Goal: Information Seeking & Learning: Learn about a topic

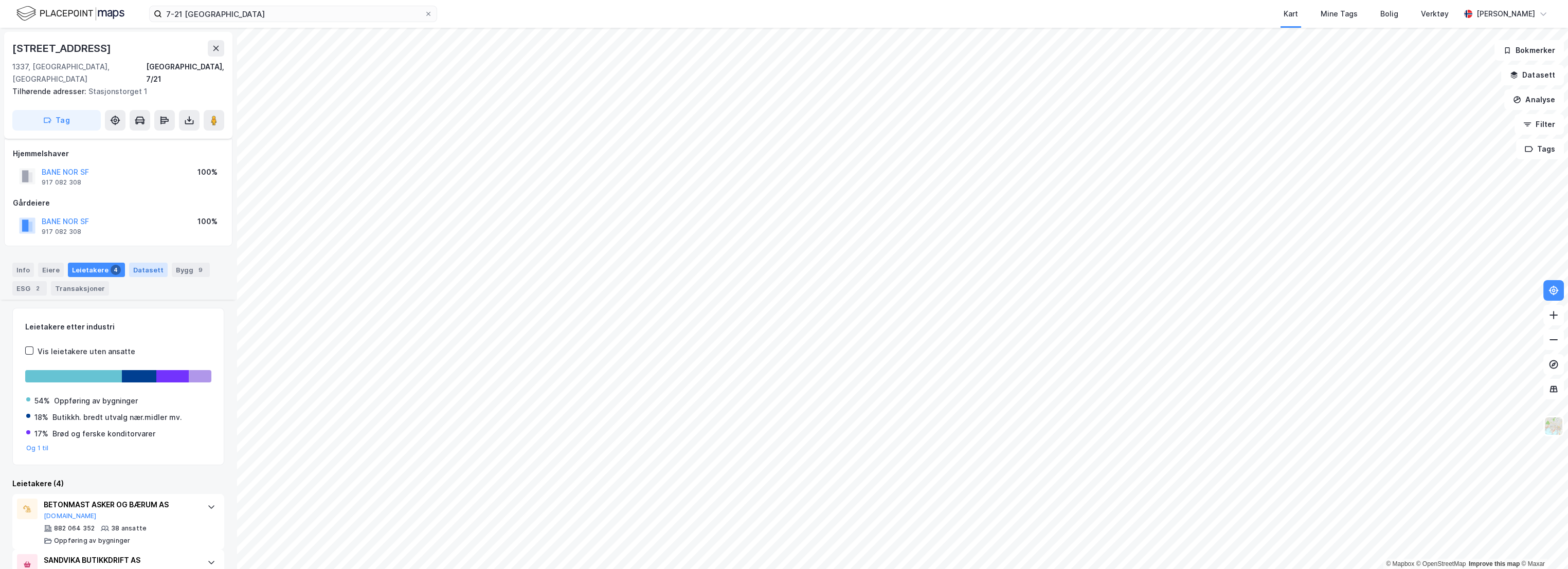
scroll to position [172, 0]
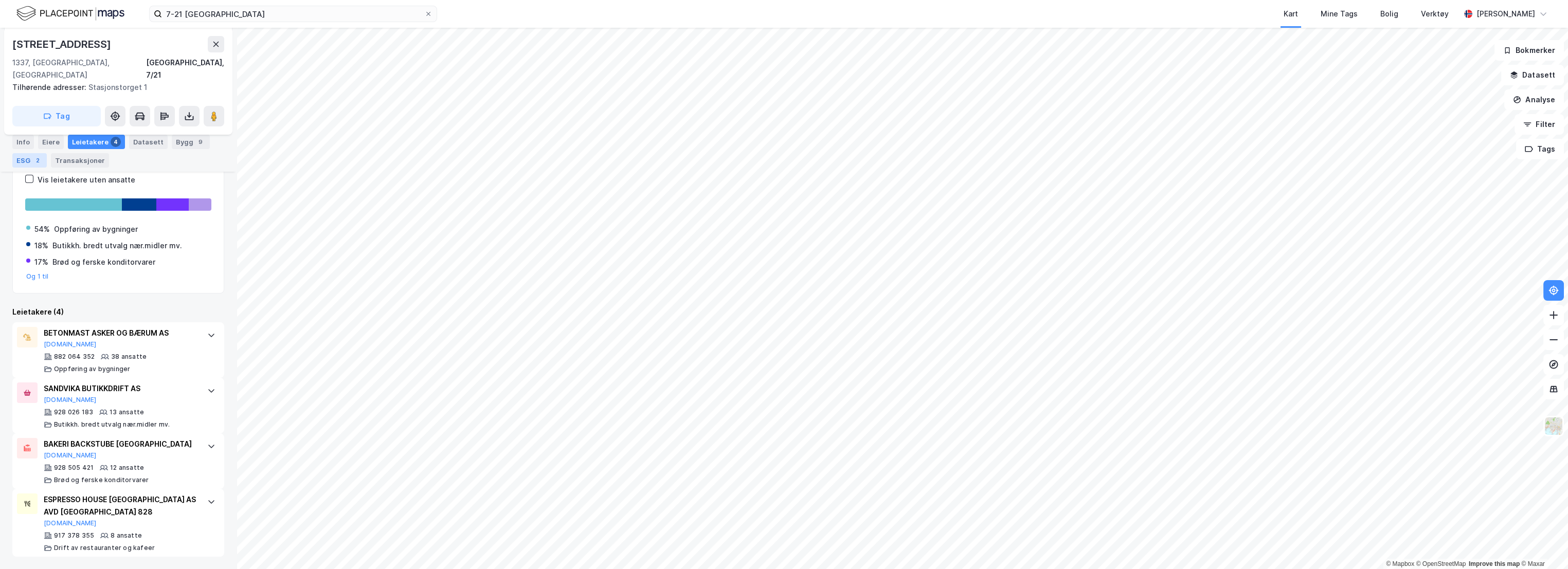
click at [33, 163] on div "2" at bounding box center [37, 160] width 10 height 10
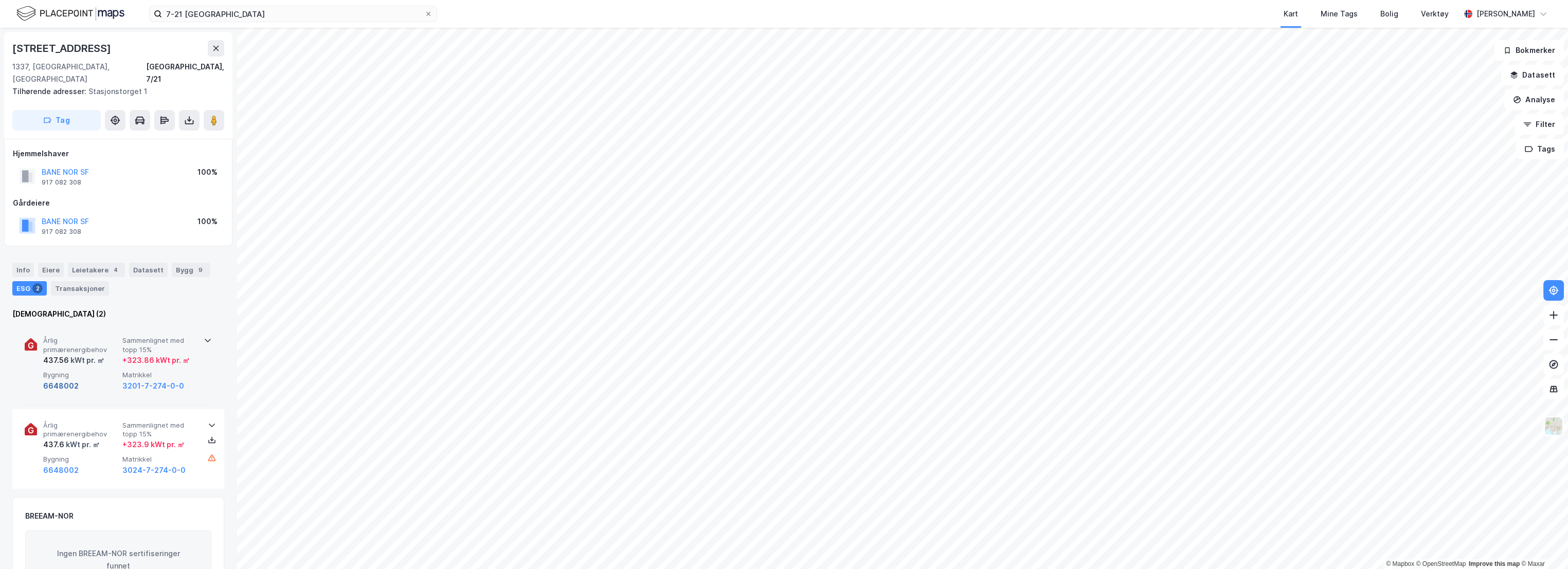
click at [60, 380] on button "6648002" at bounding box center [61, 386] width 35 height 12
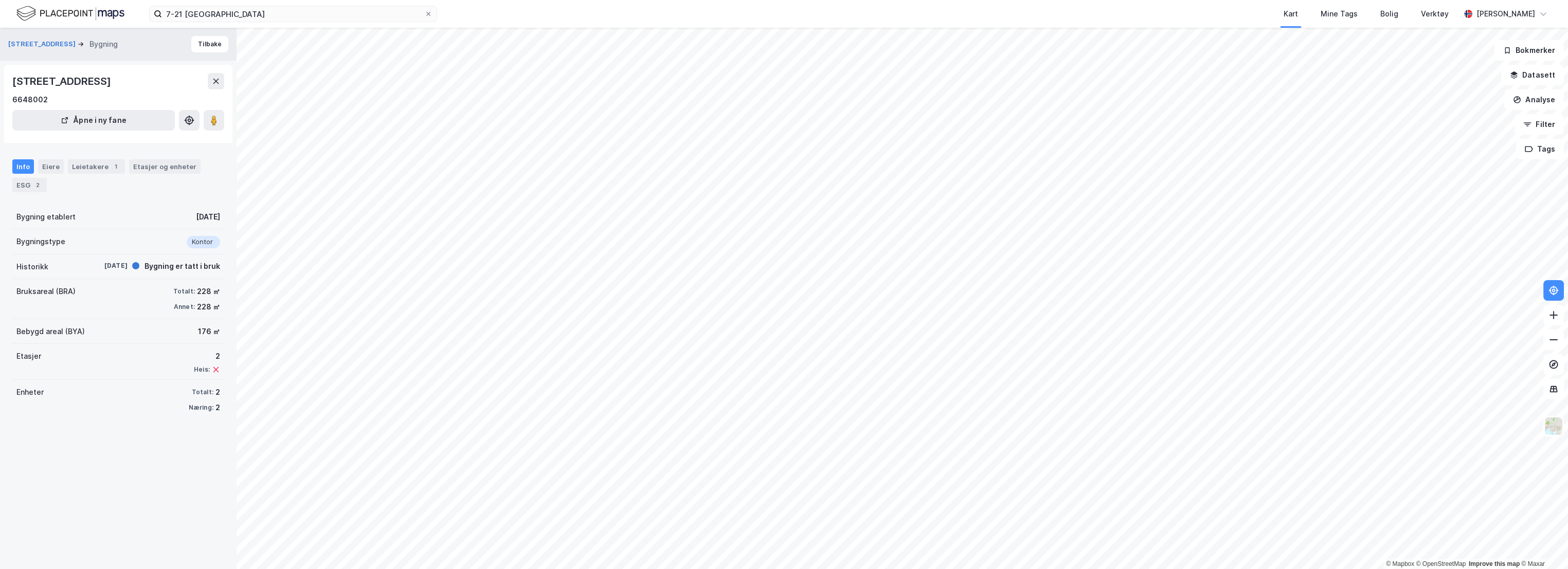
click at [201, 35] on div "[STREET_ADDRESS] Bygning Tilbake" at bounding box center [118, 44] width 237 height 33
click at [203, 41] on button "Tilbake" at bounding box center [210, 44] width 37 height 16
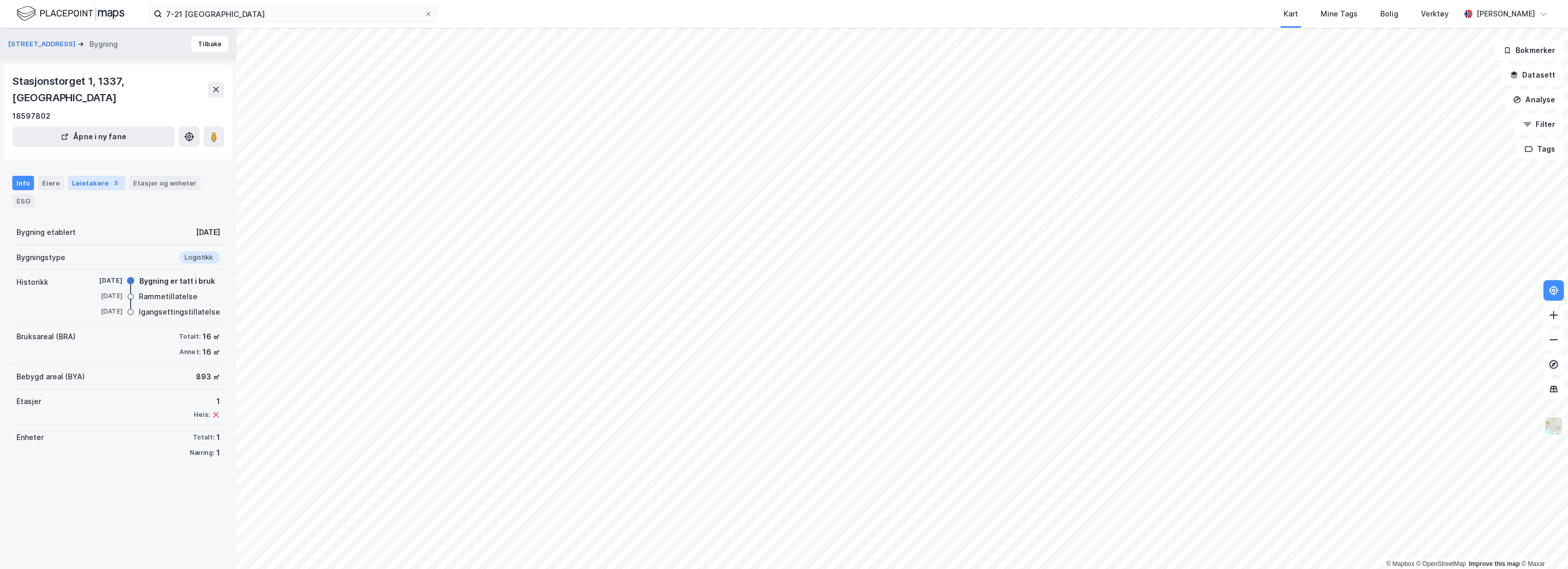
click at [93, 176] on div "Leietakere 3" at bounding box center [97, 183] width 57 height 14
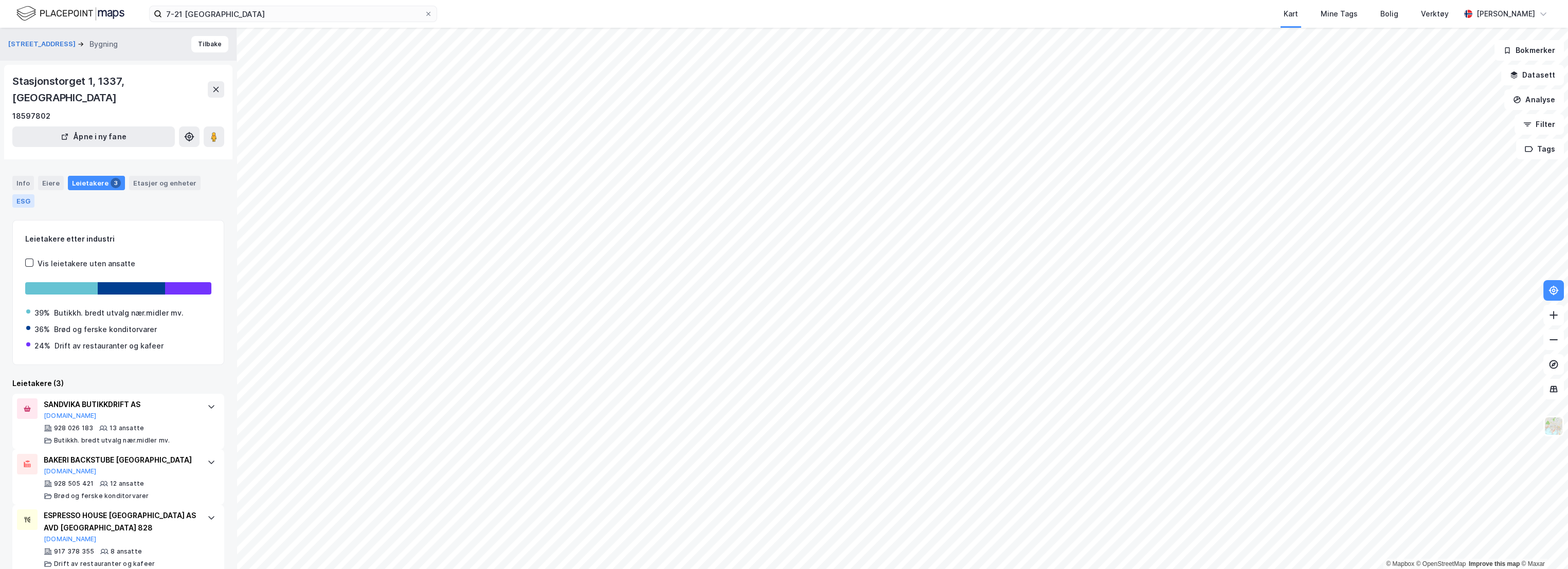
click at [25, 194] on div "ESG" at bounding box center [23, 201] width 22 height 14
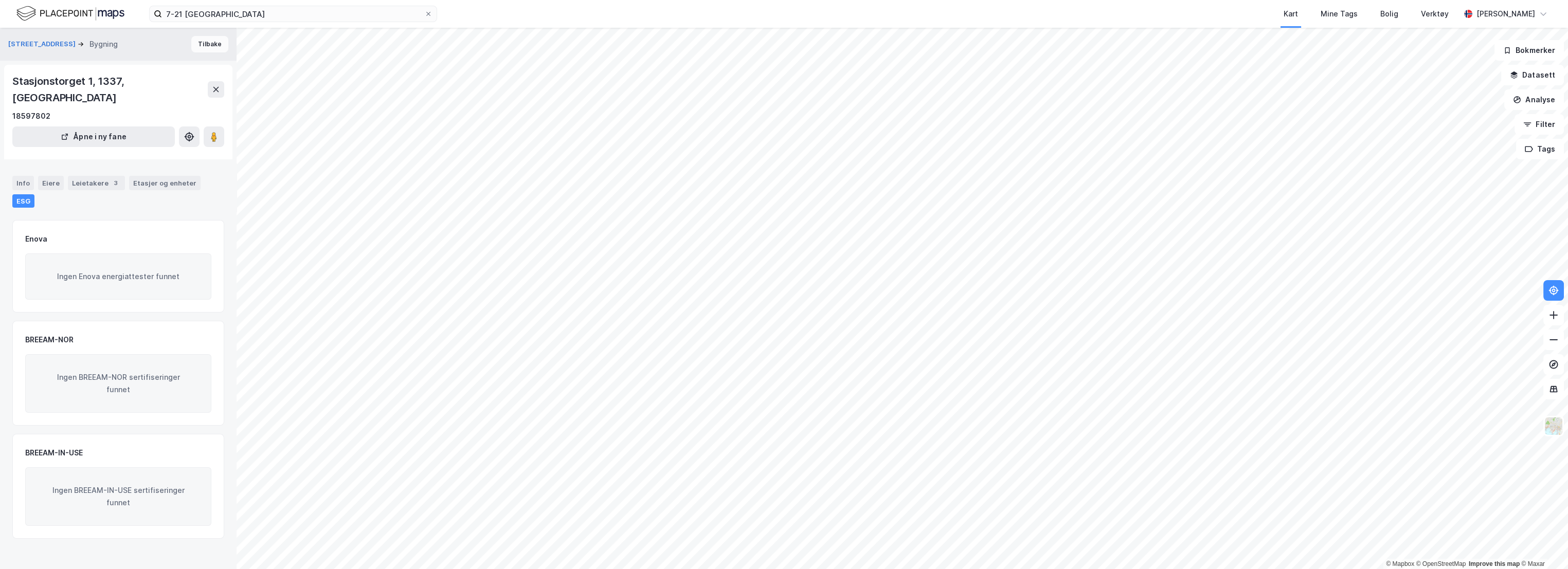
click at [200, 45] on button "Tilbake" at bounding box center [210, 44] width 37 height 16
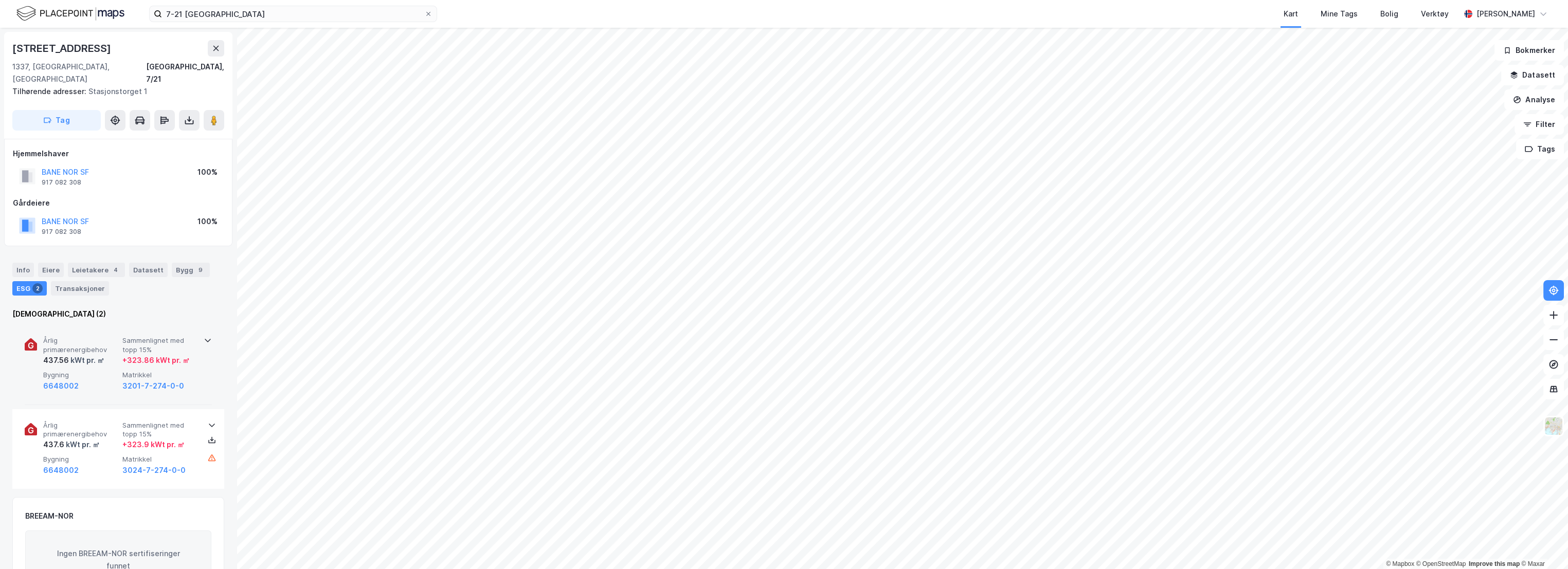
click at [205, 339] on icon at bounding box center [207, 341] width 6 height 3
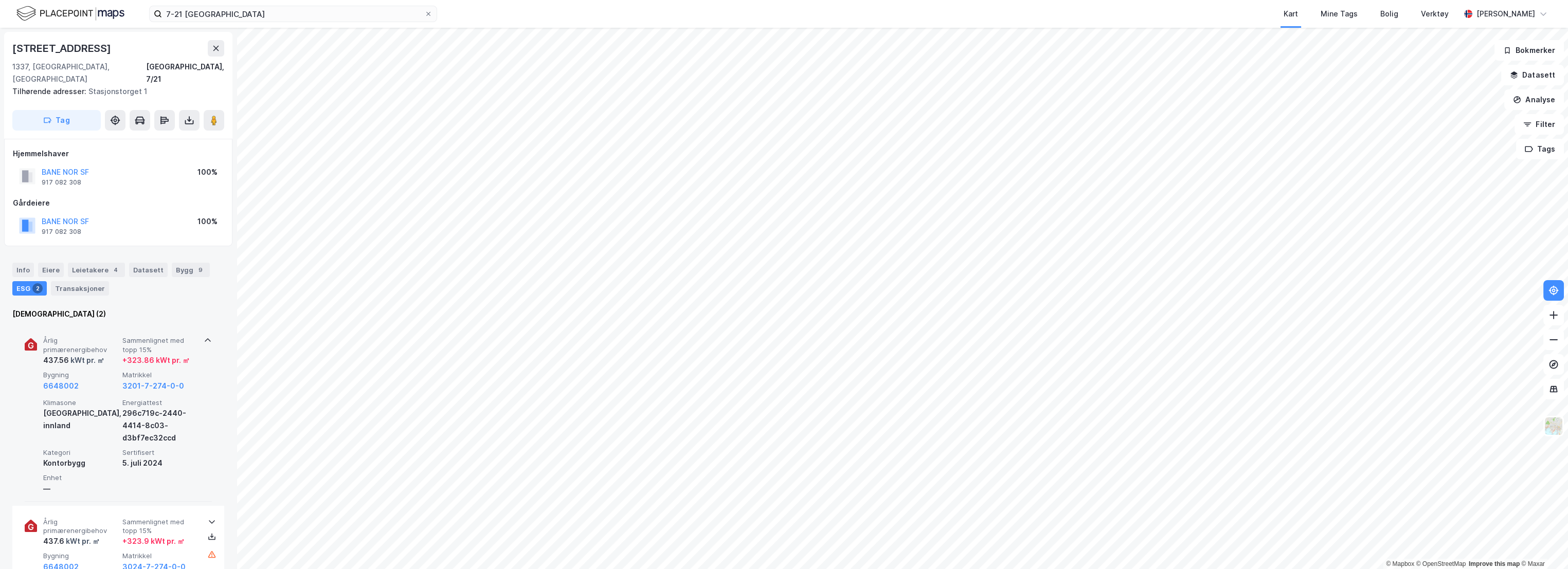
click at [204, 336] on icon at bounding box center [208, 340] width 8 height 8
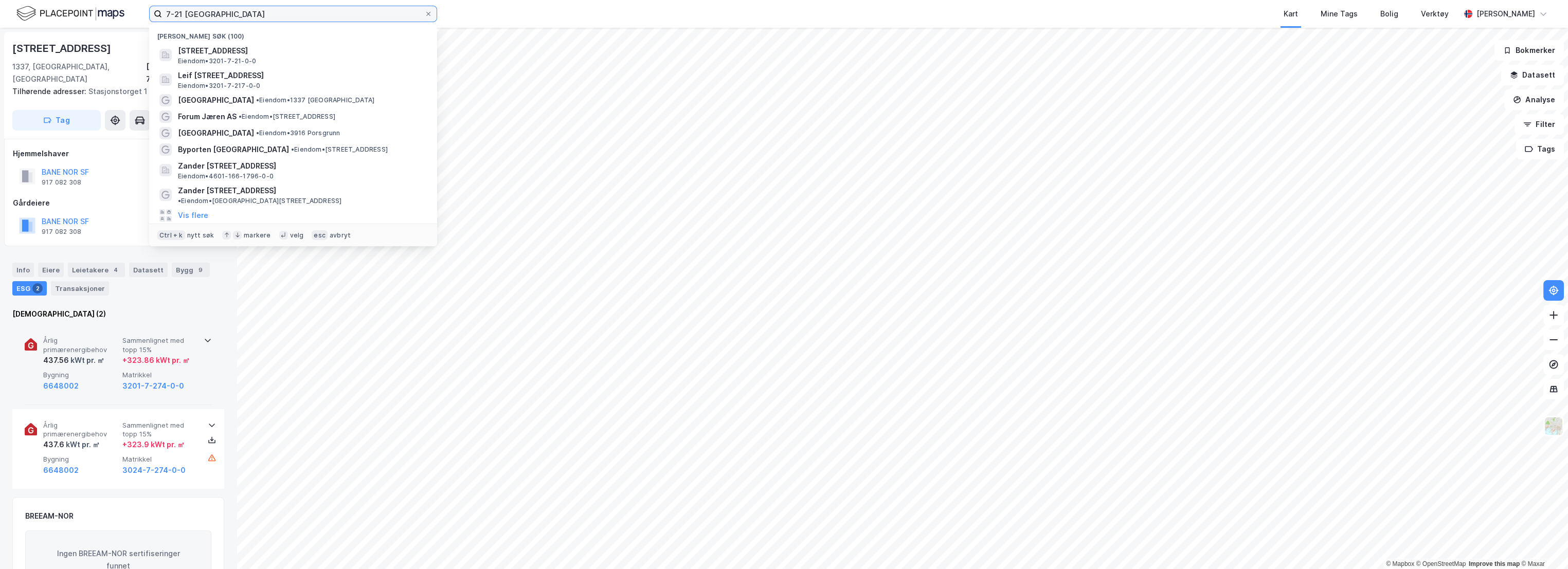
drag, startPoint x: 227, startPoint y: 13, endPoint x: 155, endPoint y: 16, distance: 72.1
click at [155, 16] on label "7-21 [GEOGRAPHIC_DATA]" at bounding box center [293, 14] width 288 height 16
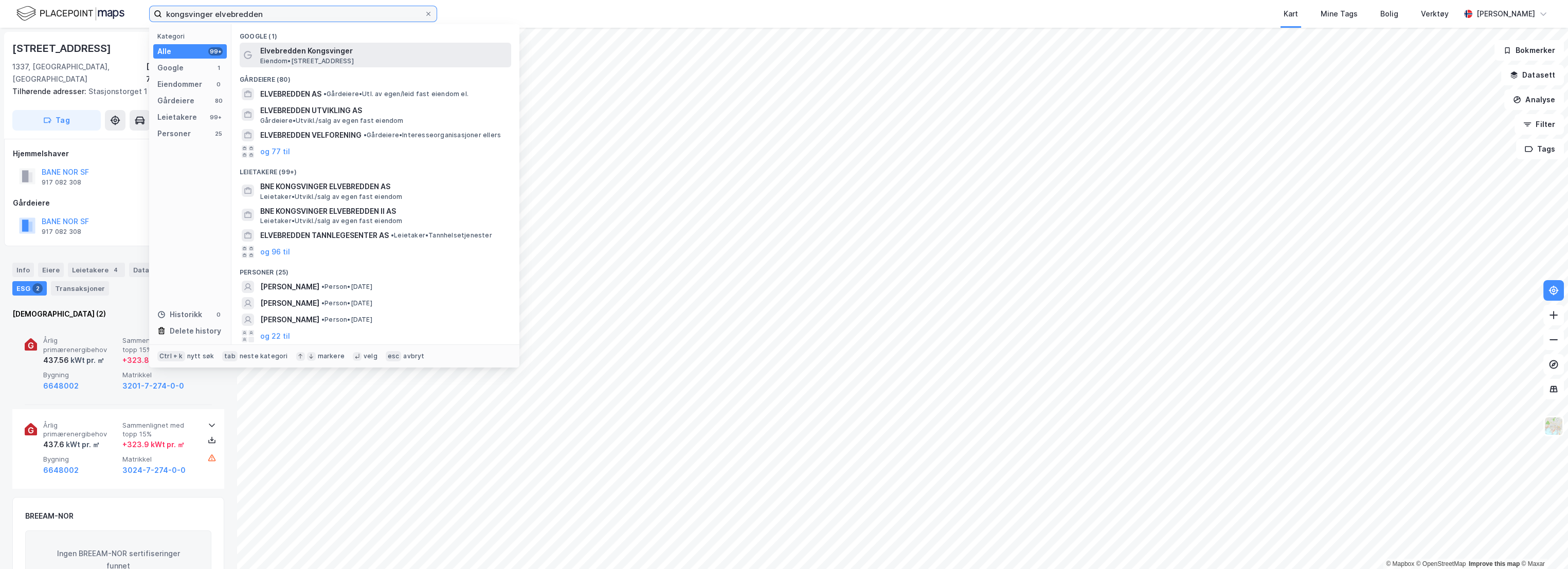
type input "kongsvinger elvebredden"
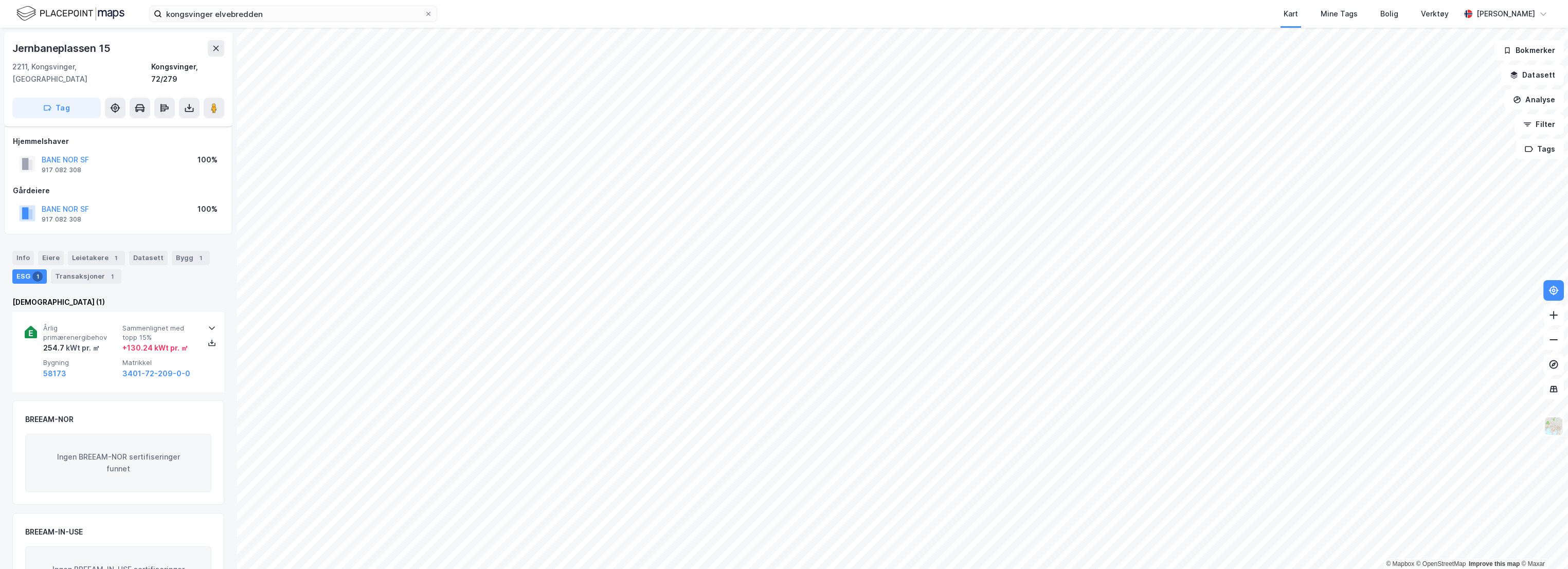
scroll to position [49, 0]
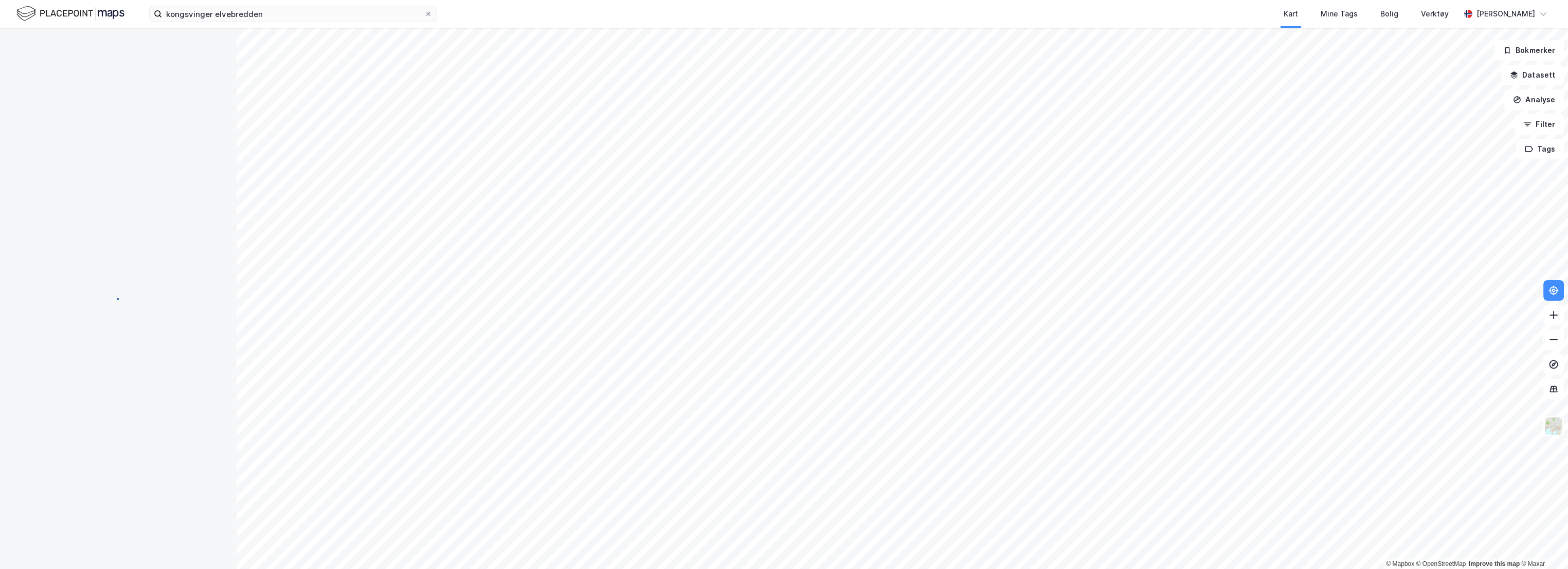
scroll to position [49, 0]
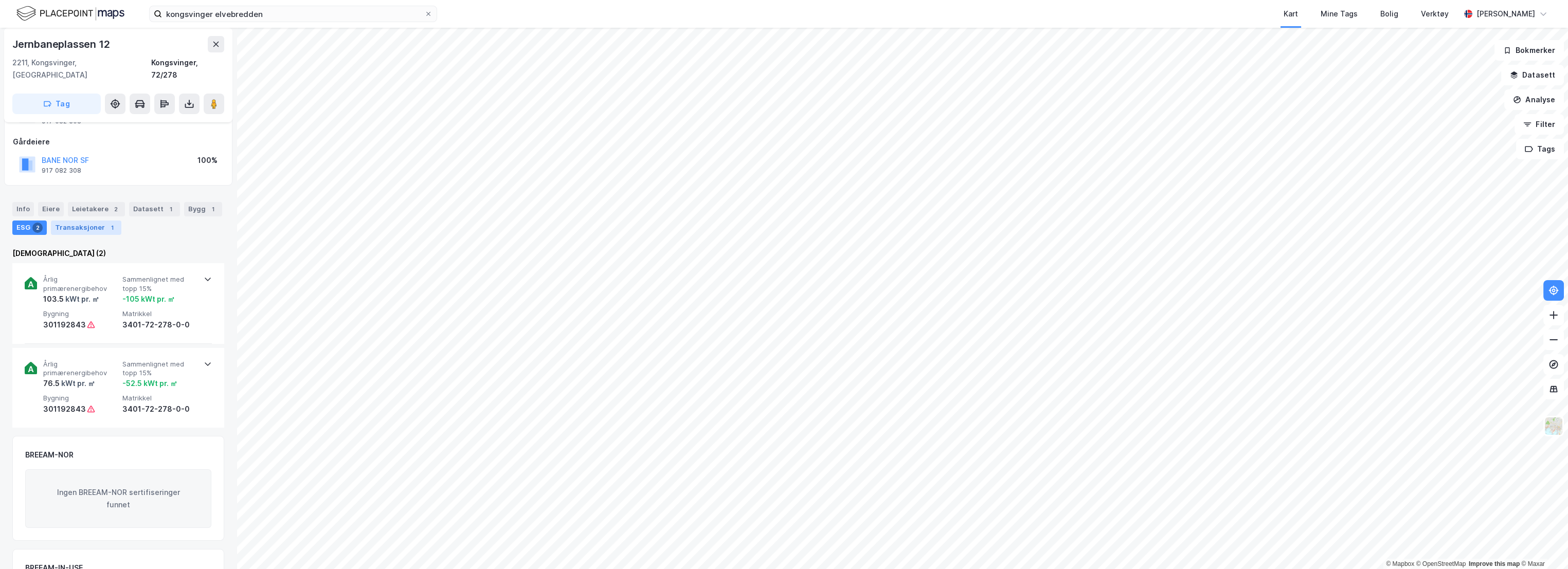
click at [82, 221] on div "Transaksjoner 1" at bounding box center [86, 228] width 70 height 14
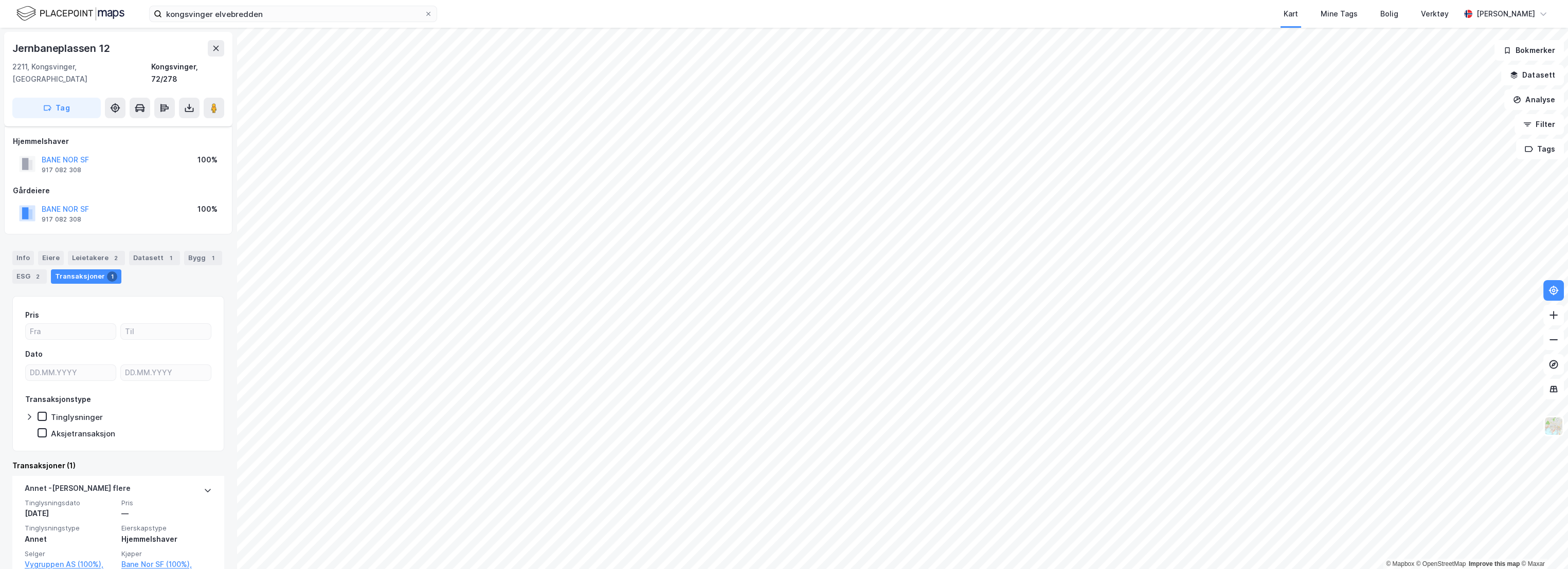
scroll to position [107, 0]
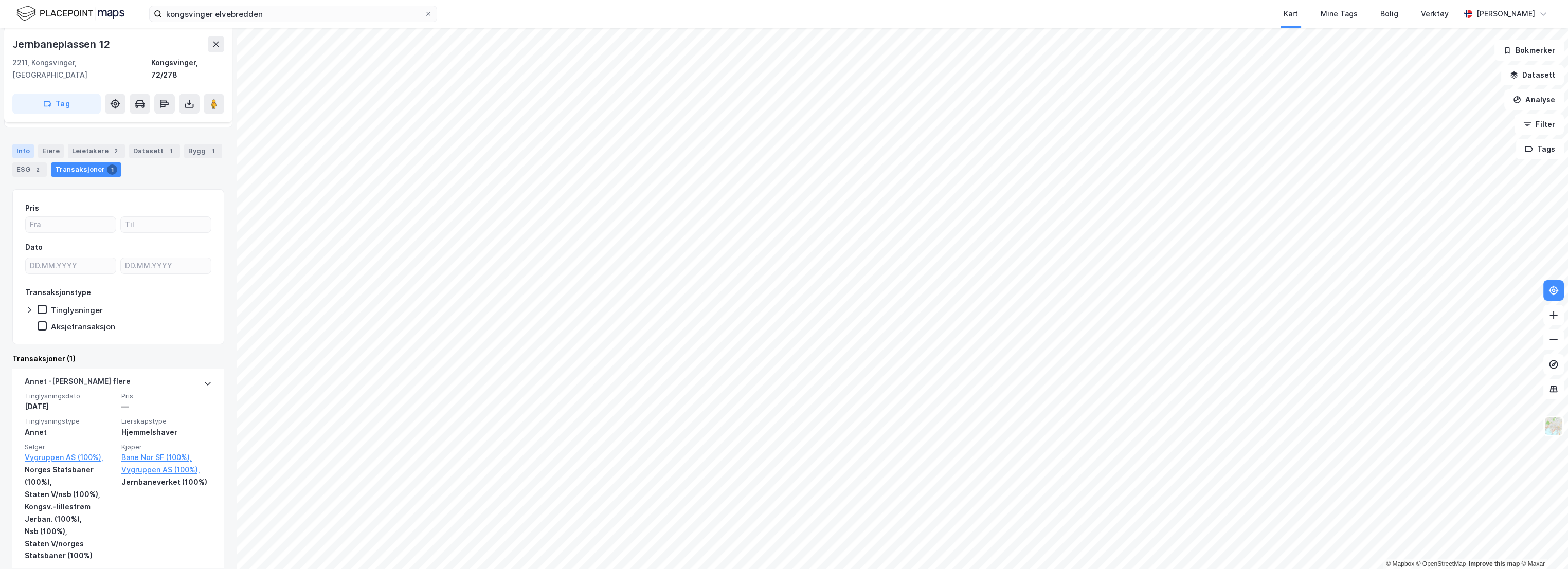
click at [16, 144] on div "Info" at bounding box center [23, 151] width 22 height 14
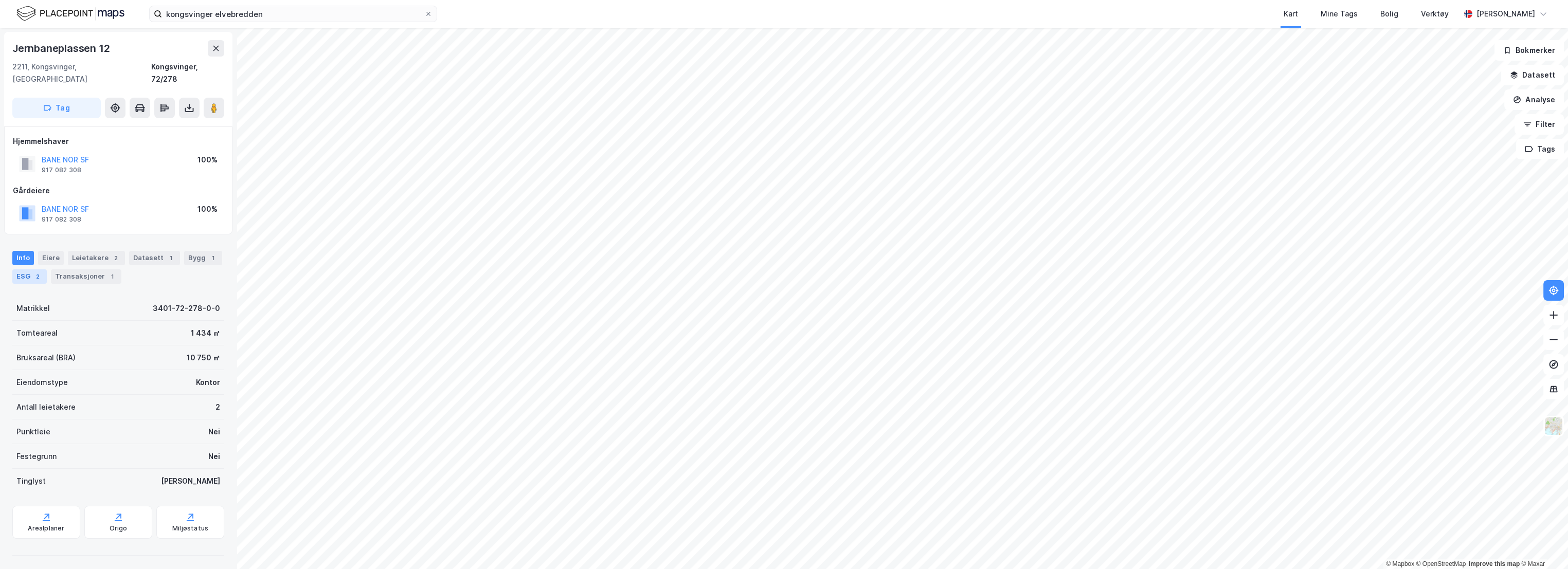
click at [30, 269] on div "ESG 2" at bounding box center [29, 276] width 35 height 14
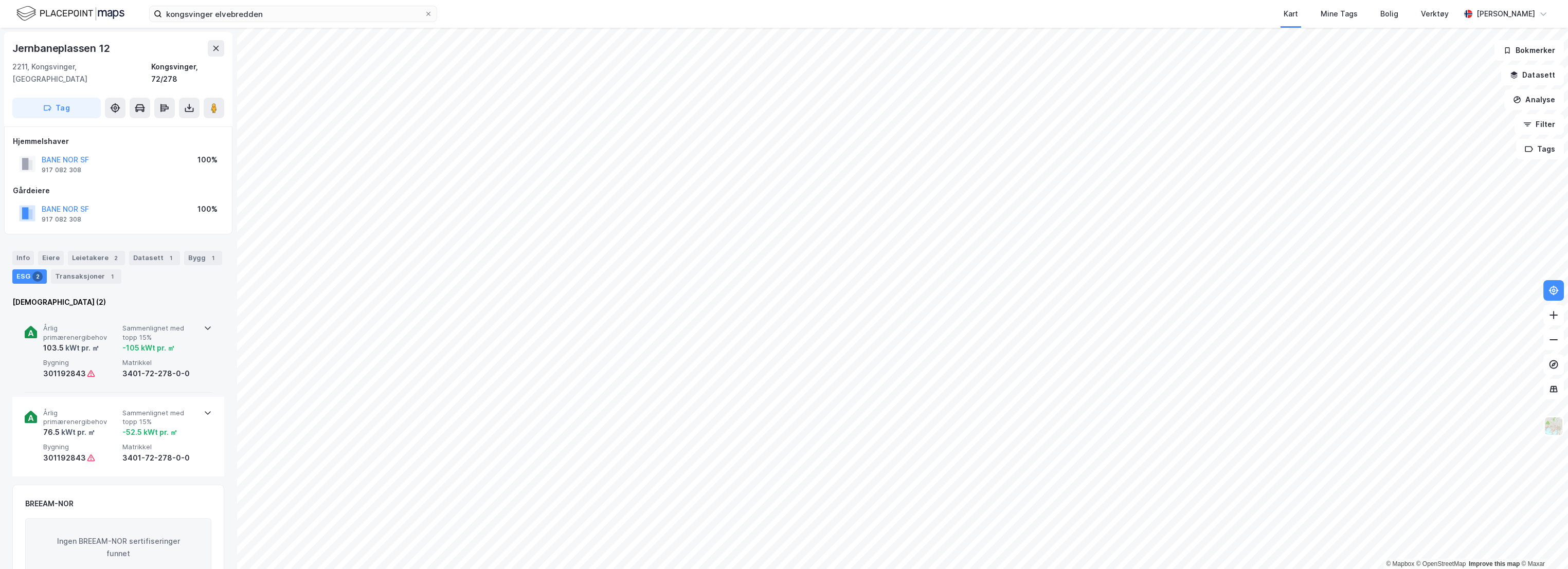
click at [91, 312] on div "Årlig primærenergibehov 103.5 kWt pr. ㎡ Sammenlignet med topp 15% -105 kWt pr. …" at bounding box center [118, 352] width 187 height 80
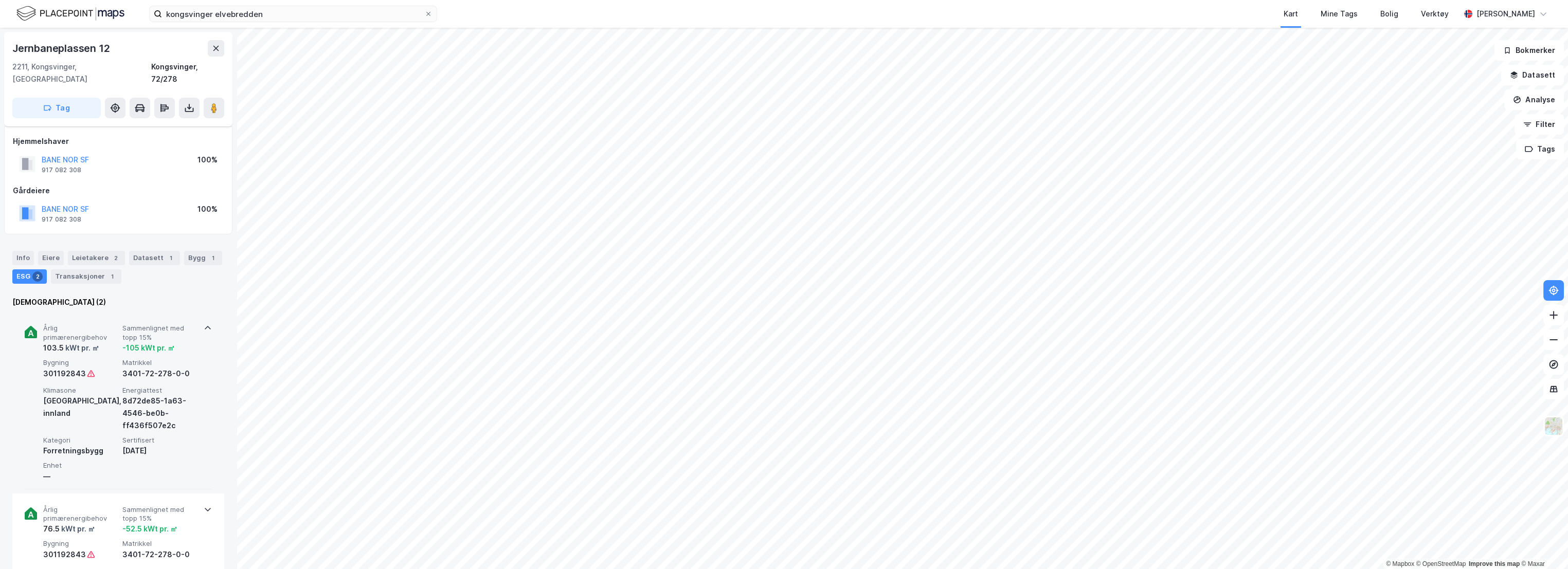
scroll to position [114, 0]
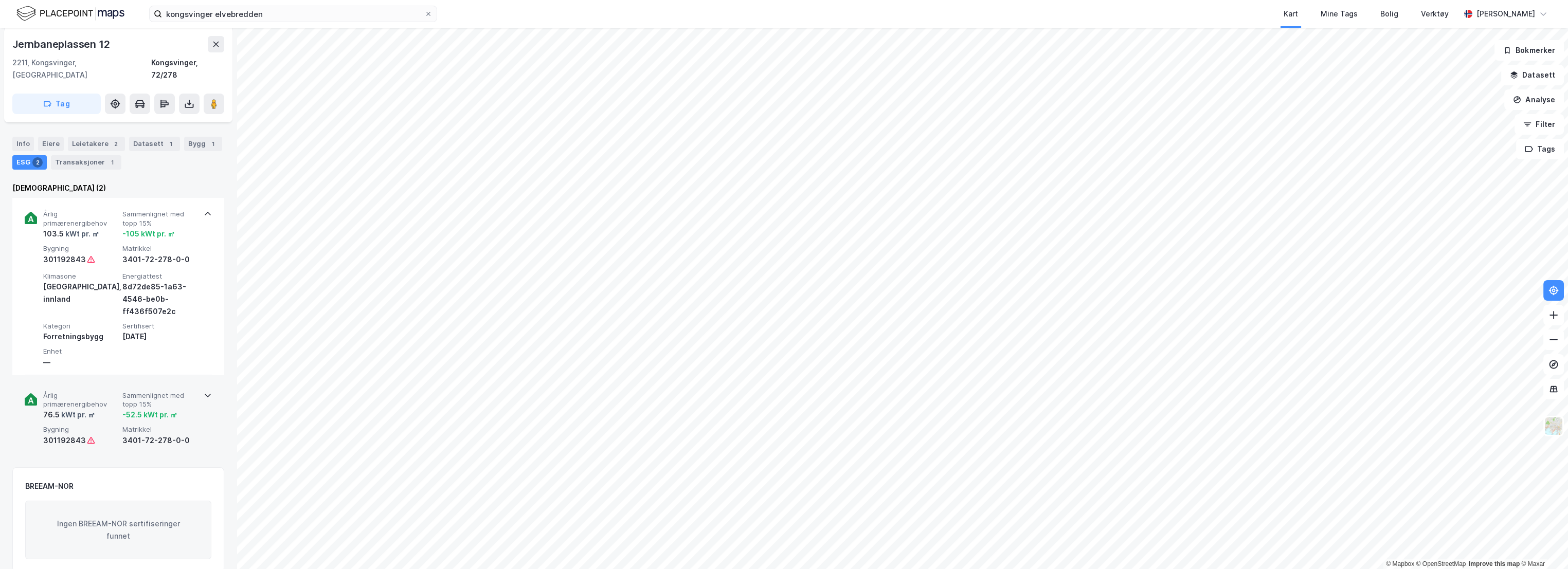
click at [108, 391] on span "Årlig primærenergibehov" at bounding box center [80, 400] width 75 height 18
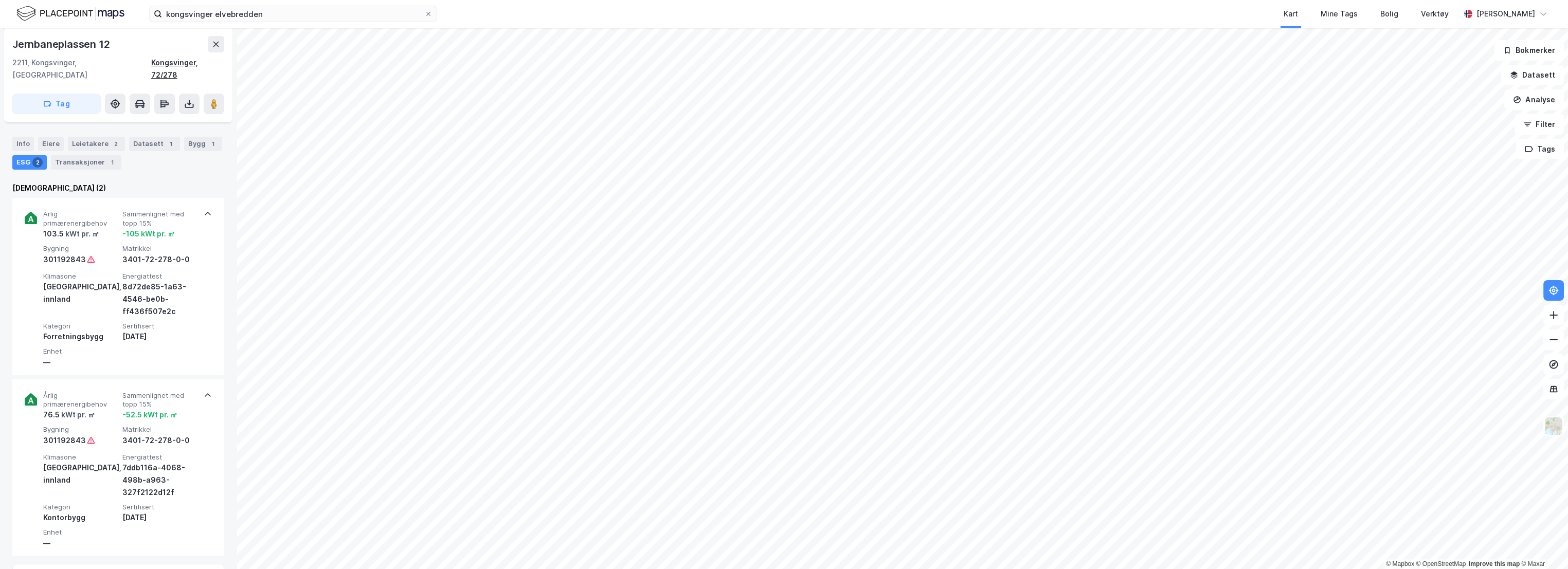
click at [188, 60] on div "Kongsvinger, 72/278" at bounding box center [187, 69] width 73 height 25
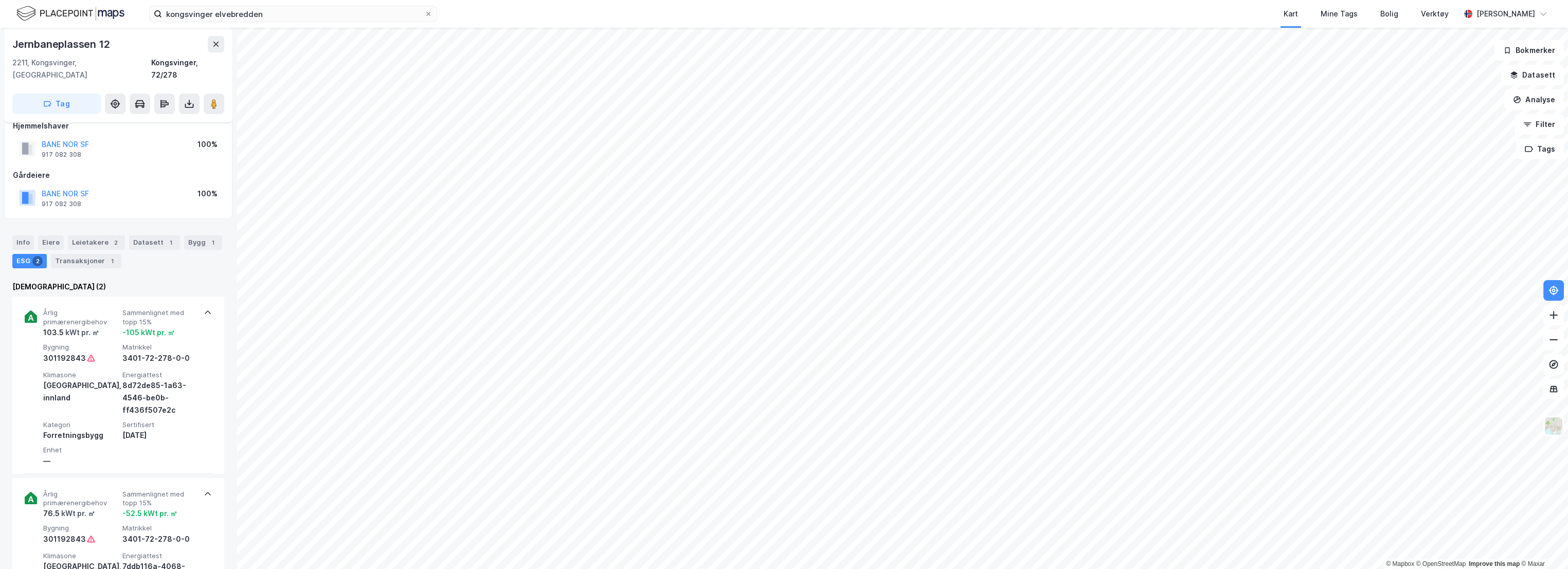
scroll to position [0, 0]
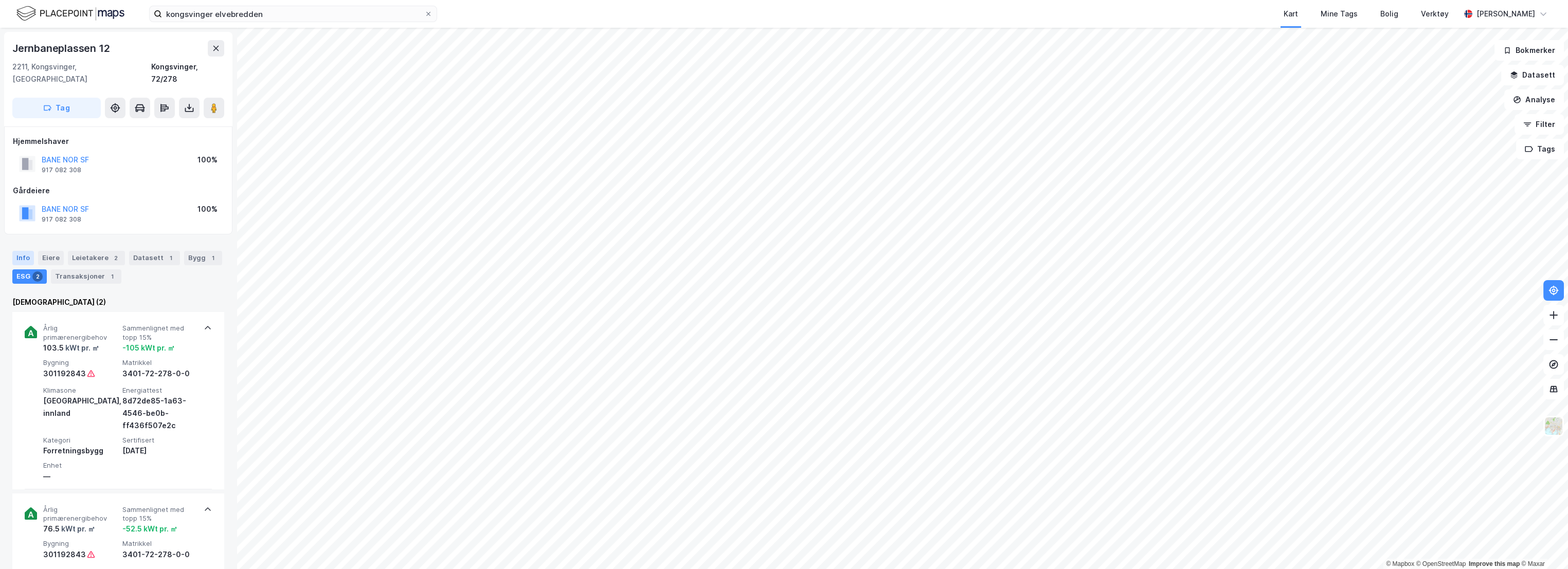
click at [23, 251] on div "Info" at bounding box center [23, 258] width 22 height 14
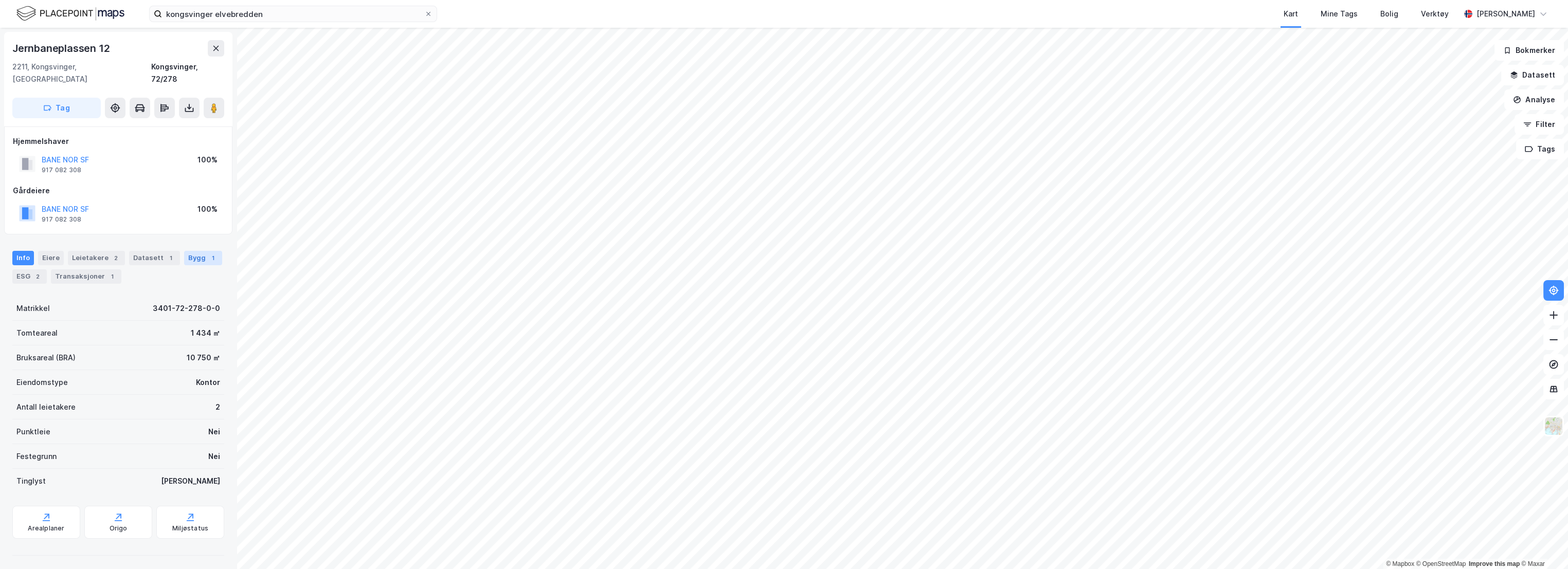
click at [197, 251] on div "Bygg 1" at bounding box center [203, 258] width 38 height 14
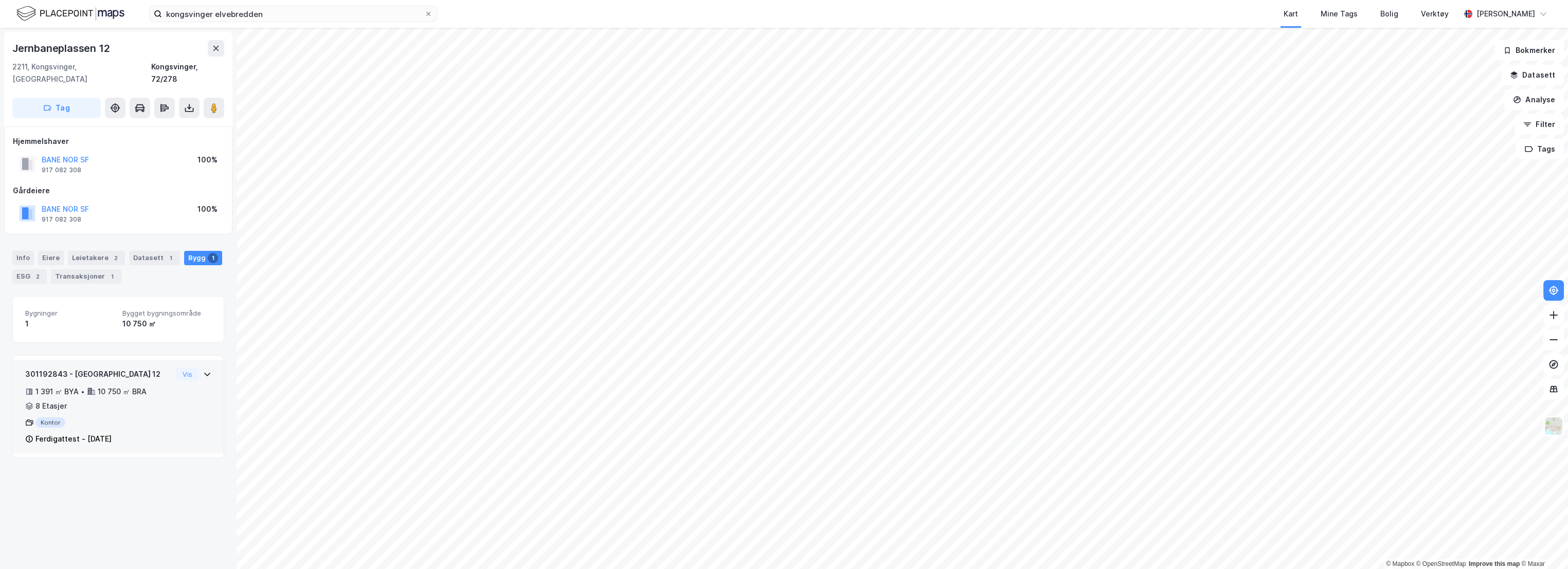
click at [134, 368] on div "301192843 - [GEOGRAPHIC_DATA] 12" at bounding box center [98, 374] width 147 height 12
click at [136, 368] on div "301192843 - [GEOGRAPHIC_DATA] 12" at bounding box center [98, 374] width 147 height 12
click at [26, 251] on div "Info" at bounding box center [23, 258] width 22 height 14
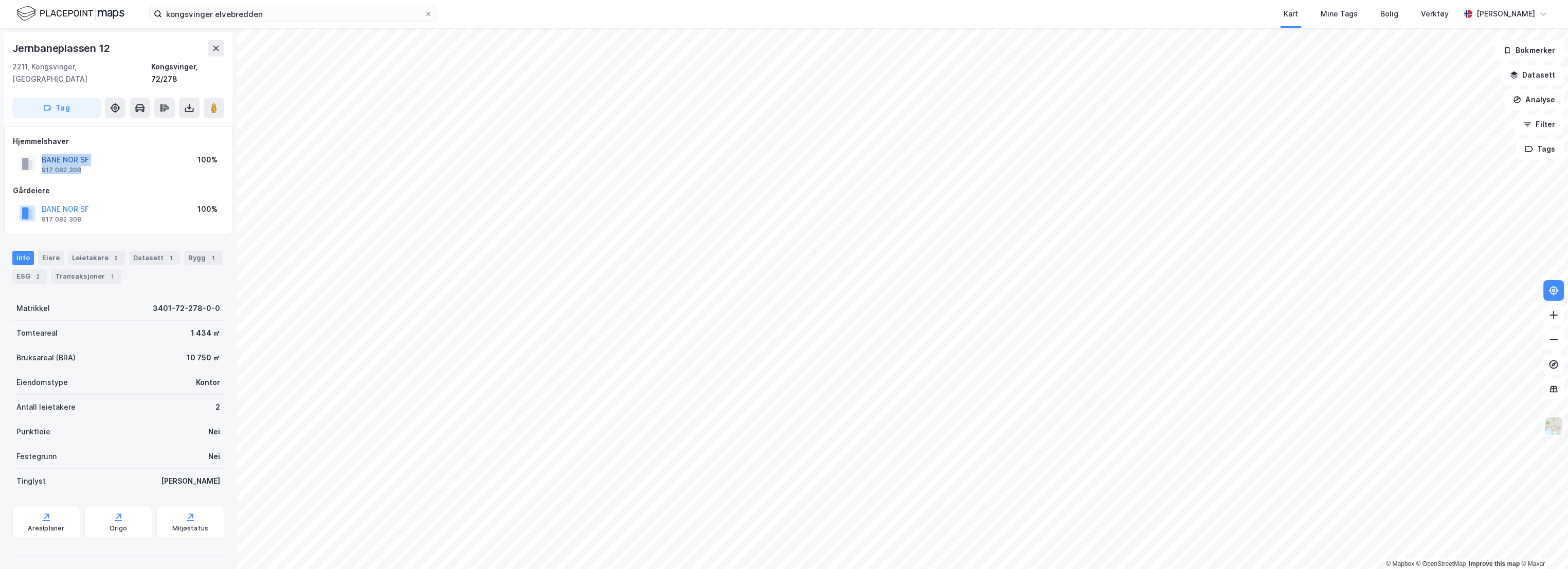
drag, startPoint x: 87, startPoint y: 162, endPoint x: 42, endPoint y: 148, distance: 47.1
click at [42, 152] on div "BANE NOR SF 917 082 308 100%" at bounding box center [118, 164] width 211 height 25
copy div "BANE NOR SF 917 082 308"
click at [180, 65] on div "Kongsvinger, 72/278" at bounding box center [187, 73] width 73 height 25
